Goal: Check status: Check status

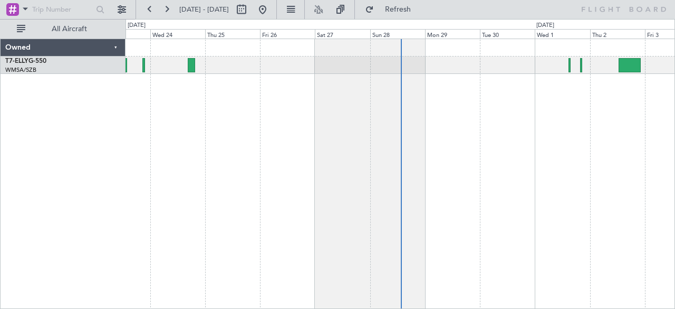
click at [209, 16] on span "[DATE] - [DATE]" at bounding box center [204, 9] width 58 height 17
click at [26, 27] on button "All Aircraft" at bounding box center [63, 29] width 103 height 17
click at [59, 52] on div "Owned" at bounding box center [63, 47] width 125 height 17
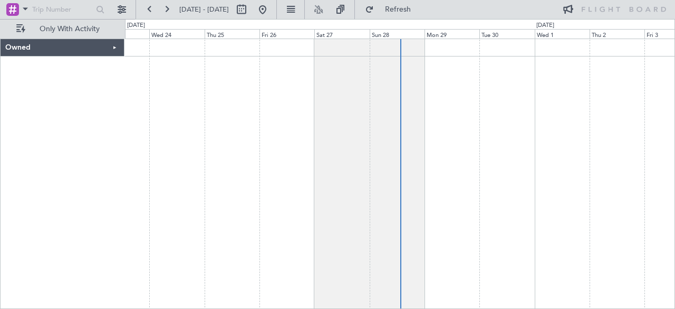
click at [60, 53] on div "Owned" at bounding box center [63, 47] width 124 height 17
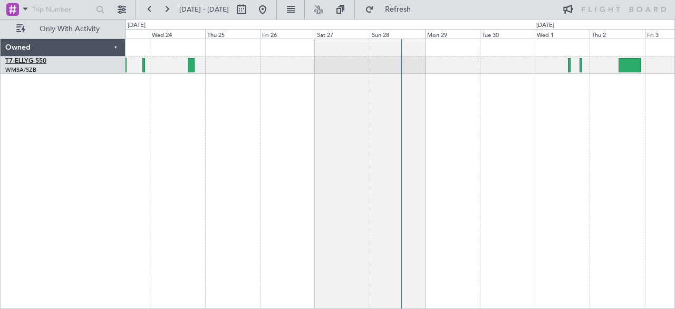
click at [41, 64] on link "T7-ELLY G-550" at bounding box center [25, 61] width 41 height 6
click at [39, 62] on link "T7-ELLY G-550" at bounding box center [25, 61] width 41 height 6
